Goal: Information Seeking & Learning: Learn about a topic

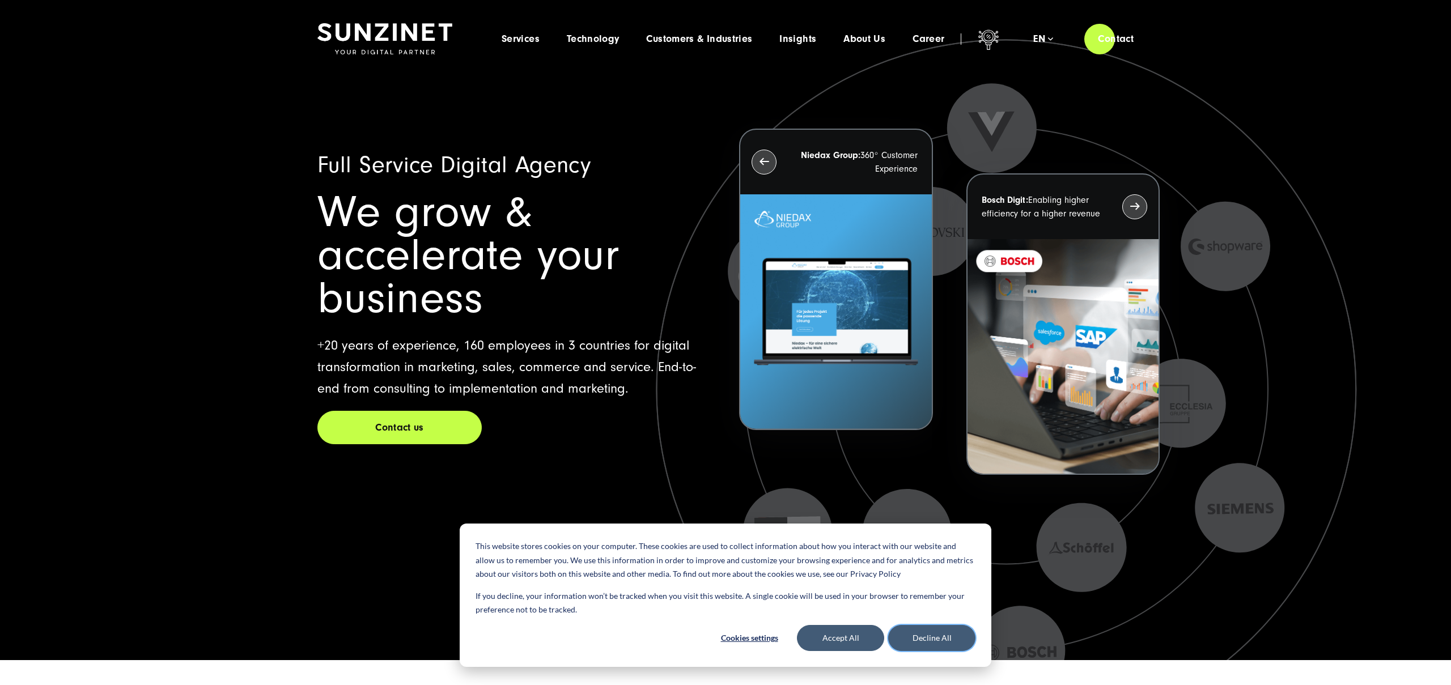
click at [917, 638] on button "Decline All" at bounding box center [931, 638] width 87 height 26
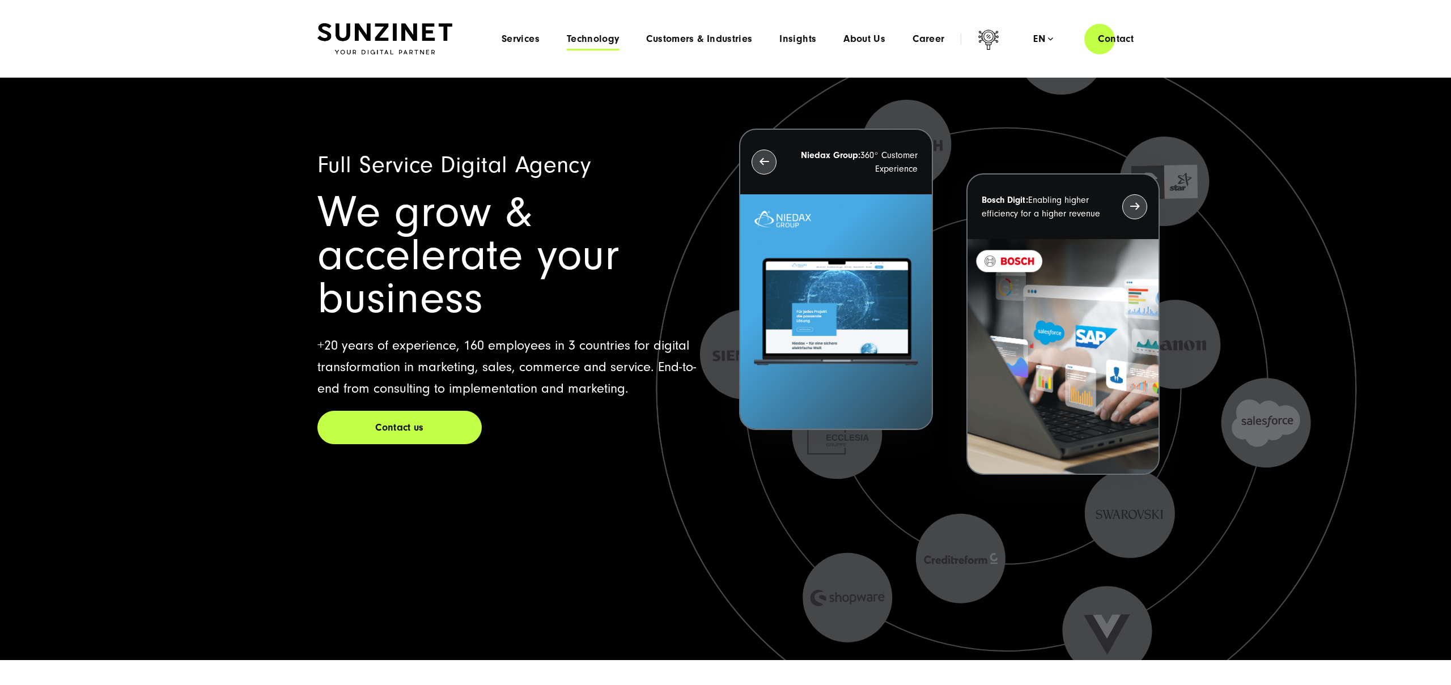
click at [597, 38] on span "Technology" at bounding box center [593, 38] width 53 height 11
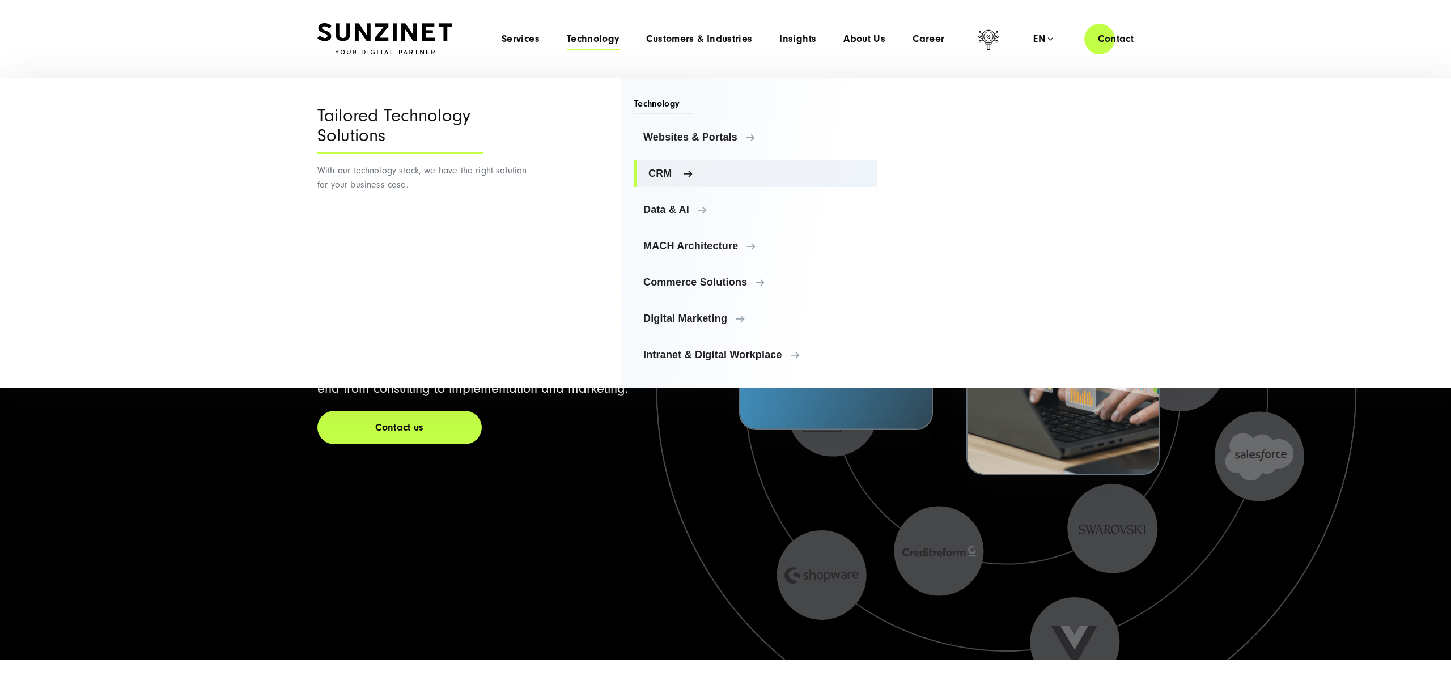
click at [656, 171] on span "CRM" at bounding box center [758, 173] width 220 height 11
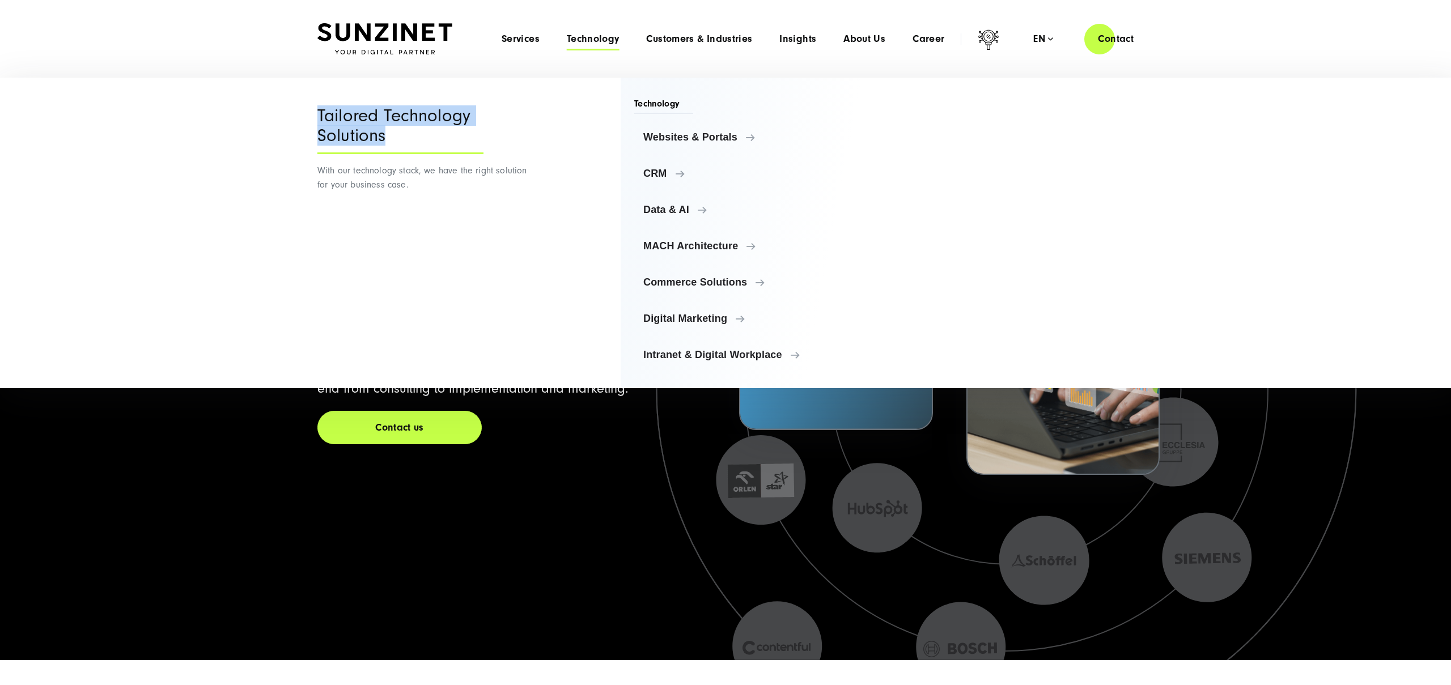
drag, startPoint x: 318, startPoint y: 109, endPoint x: 435, endPoint y: 142, distance: 121.7
click at [435, 142] on div "Tailored Technology Solutions" at bounding box center [400, 130] width 166 height 48
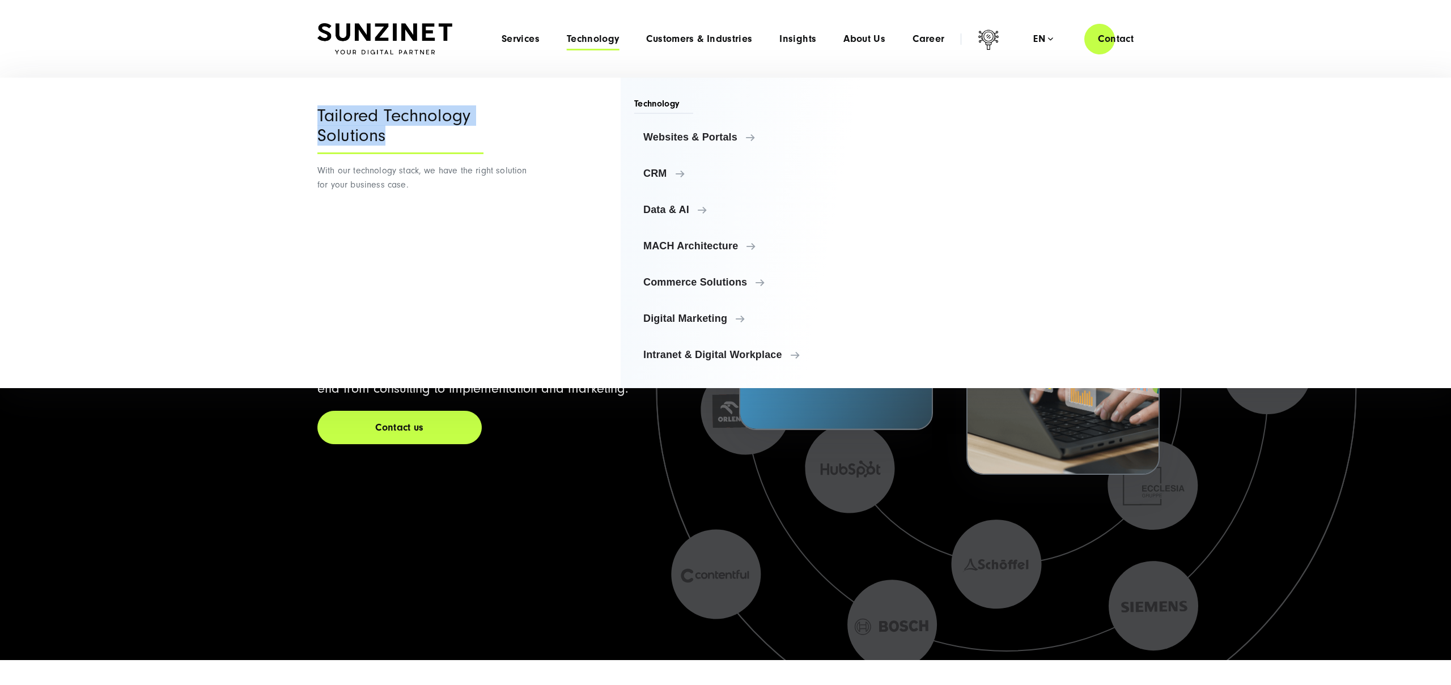
drag, startPoint x: 319, startPoint y: 111, endPoint x: 445, endPoint y: 138, distance: 128.7
click at [445, 138] on div "Tailored Technology Solutions" at bounding box center [400, 130] width 166 height 48
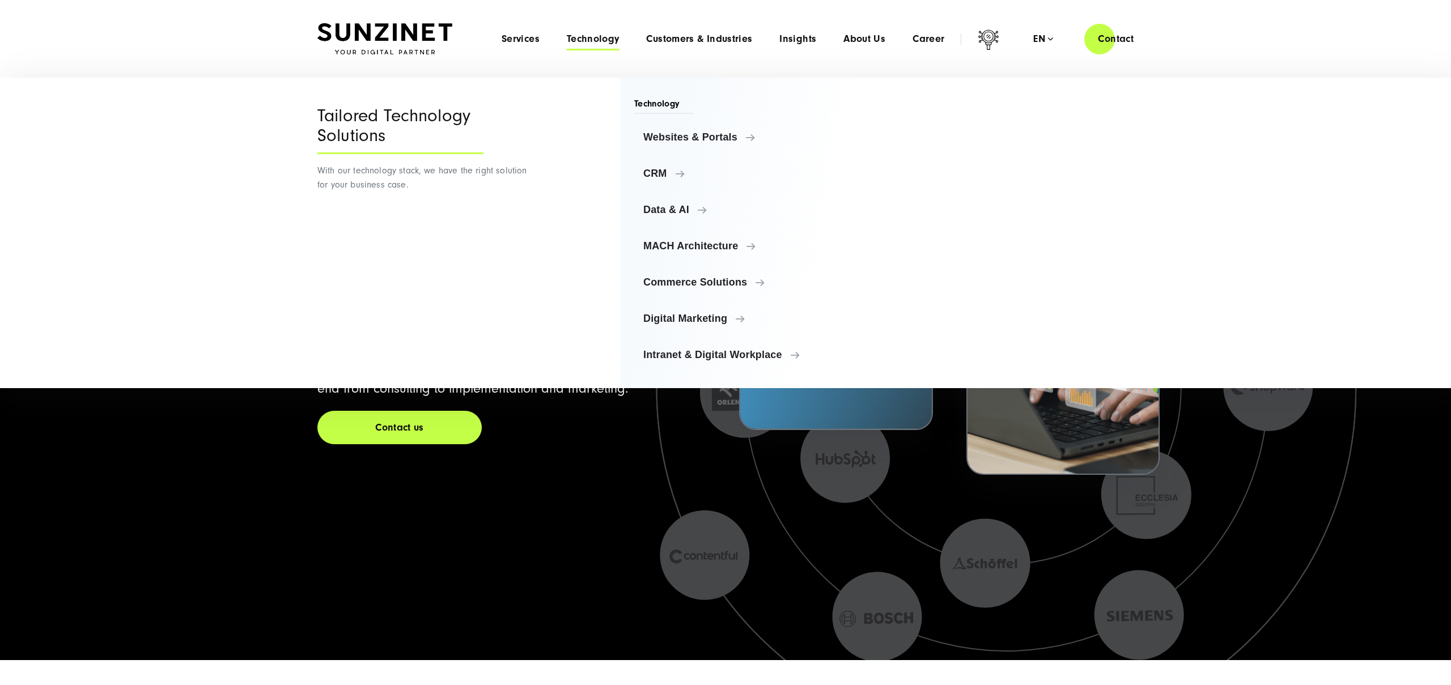
click at [445, 138] on div "Tailored Technology Solutions" at bounding box center [400, 130] width 166 height 48
